Goal: Information Seeking & Learning: Learn about a topic

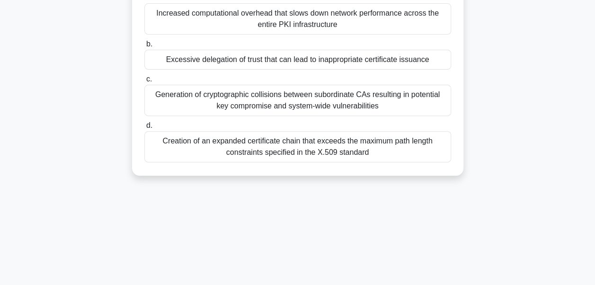
scroll to position [126, 0]
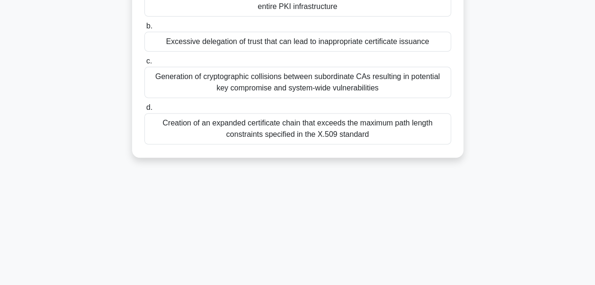
drag, startPoint x: 179, startPoint y: 96, endPoint x: 399, endPoint y: 219, distance: 252.4
click at [399, 219] on div "5:22 Stop CISA Beginner 1/10 What is the most significant risk when a Certifica…" at bounding box center [297, 144] width 539 height 473
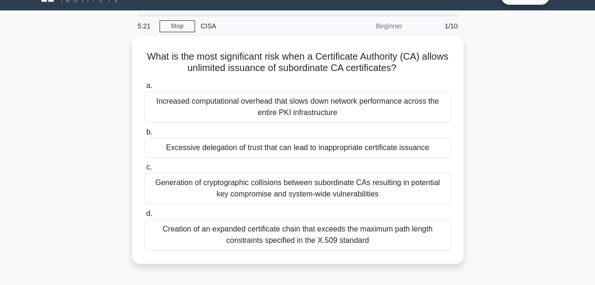
scroll to position [0, 0]
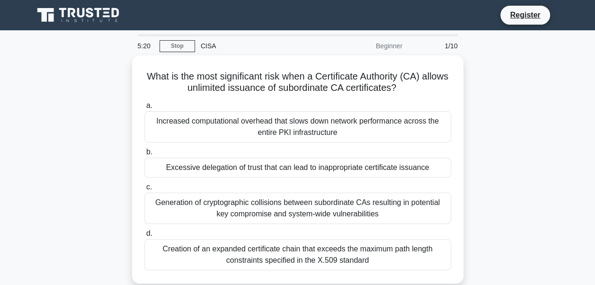
click at [500, 184] on div "What is the most significant risk when a Certificate Authority (CA) allows unli…" at bounding box center [297, 174] width 539 height 239
drag, startPoint x: 558, startPoint y: 119, endPoint x: 534, endPoint y: 117, distance: 24.2
click at [558, 119] on div "What is the most significant risk when a Certificate Authority (CA) allows unli…" at bounding box center [297, 174] width 539 height 239
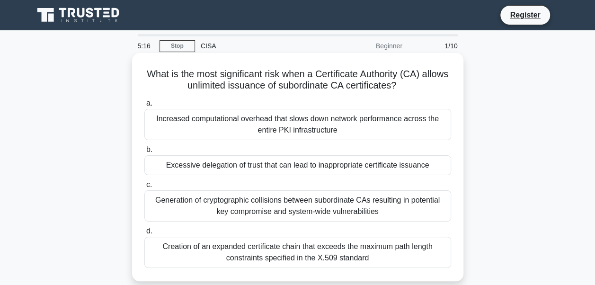
click at [436, 102] on label "a. Increased computational overhead that slows down network performance across …" at bounding box center [297, 118] width 306 height 43
click at [144, 102] on input "a. Increased computational overhead that slows down network performance across …" at bounding box center [144, 103] width 0 height 6
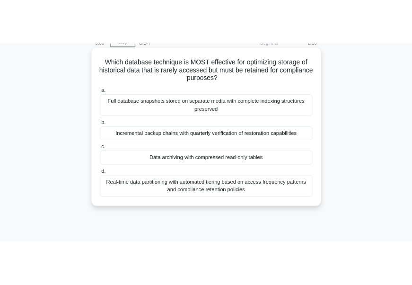
scroll to position [47, 0]
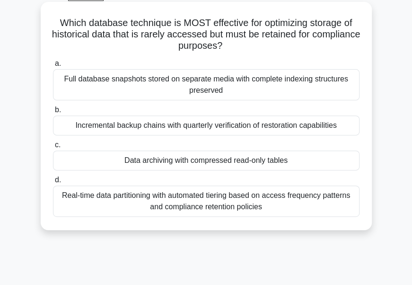
drag, startPoint x: 88, startPoint y: 44, endPoint x: 280, endPoint y: 210, distance: 253.8
click at [280, 210] on div "Which database technique is MOST effective for optimizing storage of historical…" at bounding box center [206, 116] width 324 height 220
copy div "Which database technique is MOST effective for optimizing storage of historical…"
click at [241, 159] on div "Data archiving with compressed read-only tables" at bounding box center [206, 160] width 306 height 20
click at [53, 148] on input "c. Data archiving with compressed read-only tables" at bounding box center [53, 145] width 0 height 6
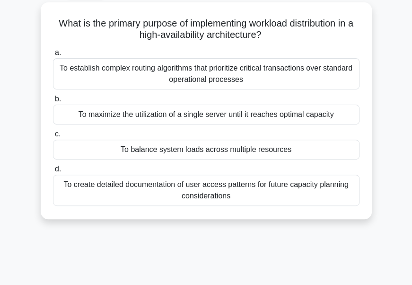
scroll to position [87, 0]
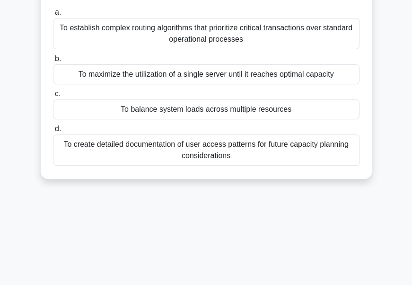
drag, startPoint x: 65, startPoint y: 74, endPoint x: 252, endPoint y: 156, distance: 203.3
click at [252, 156] on div "What is the primary purpose of implementing workload distribution in a high-ava…" at bounding box center [206, 70] width 324 height 209
copy div "hat is the primary purpose of implementing workload distribution in a high-avai…"
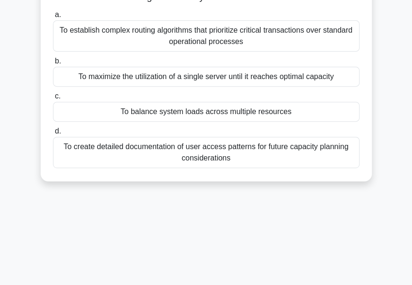
click at [270, 206] on div "3:32 Stop CISA Beginner 3/10 What is the primary purpose of implementing worklo…" at bounding box center [206, 179] width 341 height 473
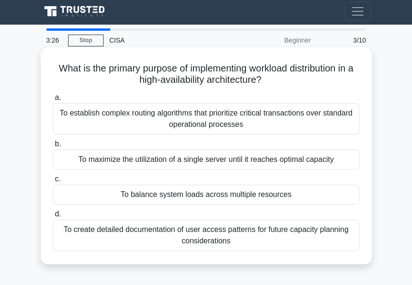
scroll to position [0, 0]
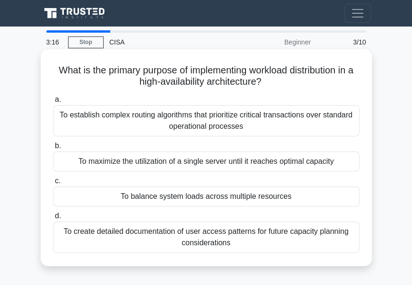
click at [152, 199] on div "To balance system loads across multiple resources" at bounding box center [206, 196] width 306 height 20
click at [53, 184] on input "c. To balance system loads across multiple resources" at bounding box center [53, 181] width 0 height 6
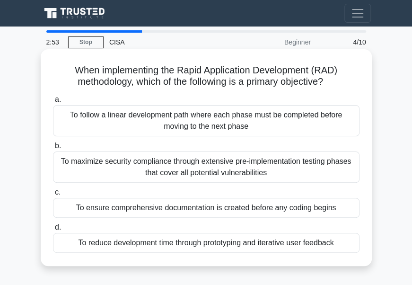
drag, startPoint x: 72, startPoint y: 69, endPoint x: 360, endPoint y: 255, distance: 343.1
click at [360, 255] on div "When implementing the Rapid Application Development (RAD) methodology, which of…" at bounding box center [206, 157] width 324 height 209
copy div "When implementing the Rapid Application Development (RAD) methodology, which of…"
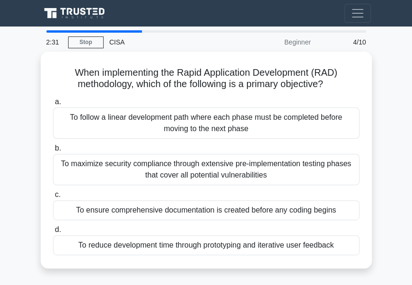
click at [393, 181] on main "2:31 Stop CISA Beginner 4/10 When implementing the Rapid Application Developmen…" at bounding box center [206, 266] width 412 height 481
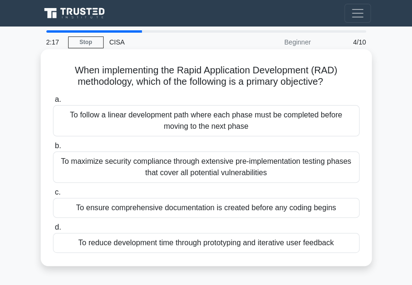
click at [206, 243] on div "To reduce development time through prototyping and iterative user feedback" at bounding box center [206, 243] width 306 height 20
click at [53, 230] on input "d. To reduce development time through prototyping and iterative user feedback" at bounding box center [53, 227] width 0 height 6
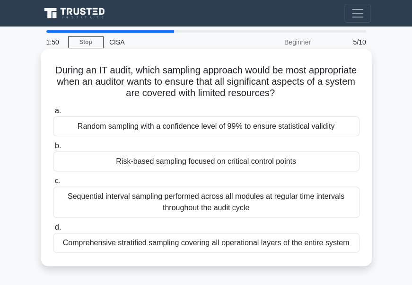
drag, startPoint x: 79, startPoint y: 67, endPoint x: 356, endPoint y: 247, distance: 330.3
click at [356, 247] on div "During an IT audit, which sampling approach would be most appropriate when an a…" at bounding box center [206, 157] width 324 height 209
copy div "During an IT audit, which sampling approach would be most appropriate when an a…"
click at [180, 161] on div "Risk-based sampling focused on critical control points" at bounding box center [206, 161] width 306 height 20
click at [53, 149] on input "b. Risk-based sampling focused on critical control points" at bounding box center [53, 146] width 0 height 6
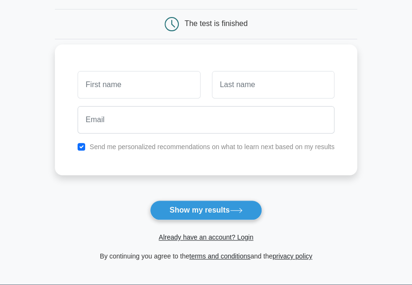
scroll to position [95, 0]
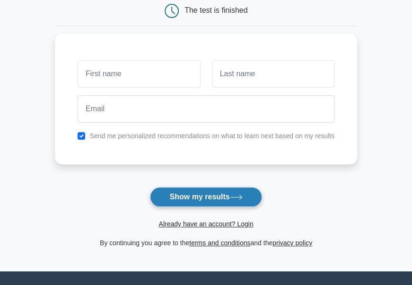
click at [208, 197] on button "Show my results" at bounding box center [206, 197] width 112 height 20
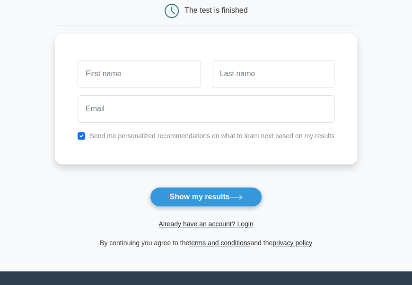
click at [99, 176] on form "Wait, there is more! Continue to see your result The test is finished and the" at bounding box center [206, 102] width 302 height 294
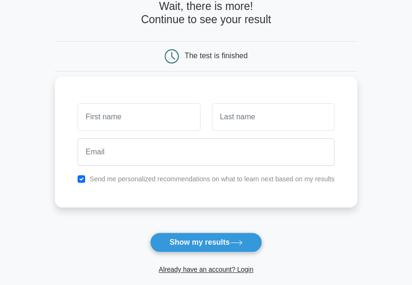
scroll to position [0, 0]
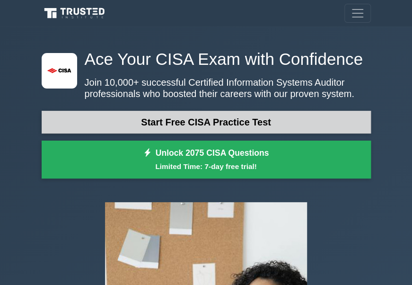
click at [218, 127] on link "Start Free CISA Practice Test" at bounding box center [206, 122] width 329 height 23
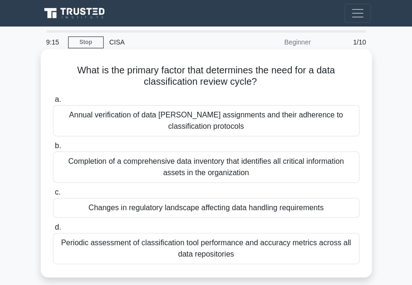
drag, startPoint x: 73, startPoint y: 67, endPoint x: 236, endPoint y: 251, distance: 245.6
click at [236, 251] on div "What is the primary factor that determines the need for a data classification r…" at bounding box center [206, 163] width 324 height 220
copy div "What is the primary factor that determines the need for a data classification r…"
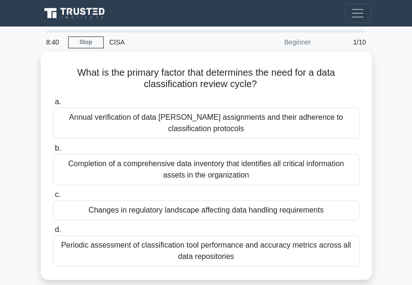
click at [389, 192] on main "8:40 Stop CISA Beginner 1/10 What is the primary factor that determines the nee…" at bounding box center [206, 266] width 412 height 481
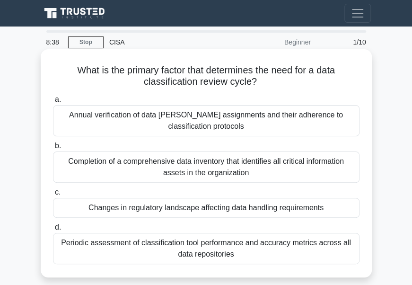
click at [188, 203] on div "Changes in regulatory landscape affecting data handling requirements" at bounding box center [206, 208] width 306 height 20
click at [53, 195] on input "c. Changes in regulatory landscape affecting data handling requirements" at bounding box center [53, 192] width 0 height 6
